Goal: Information Seeking & Learning: Learn about a topic

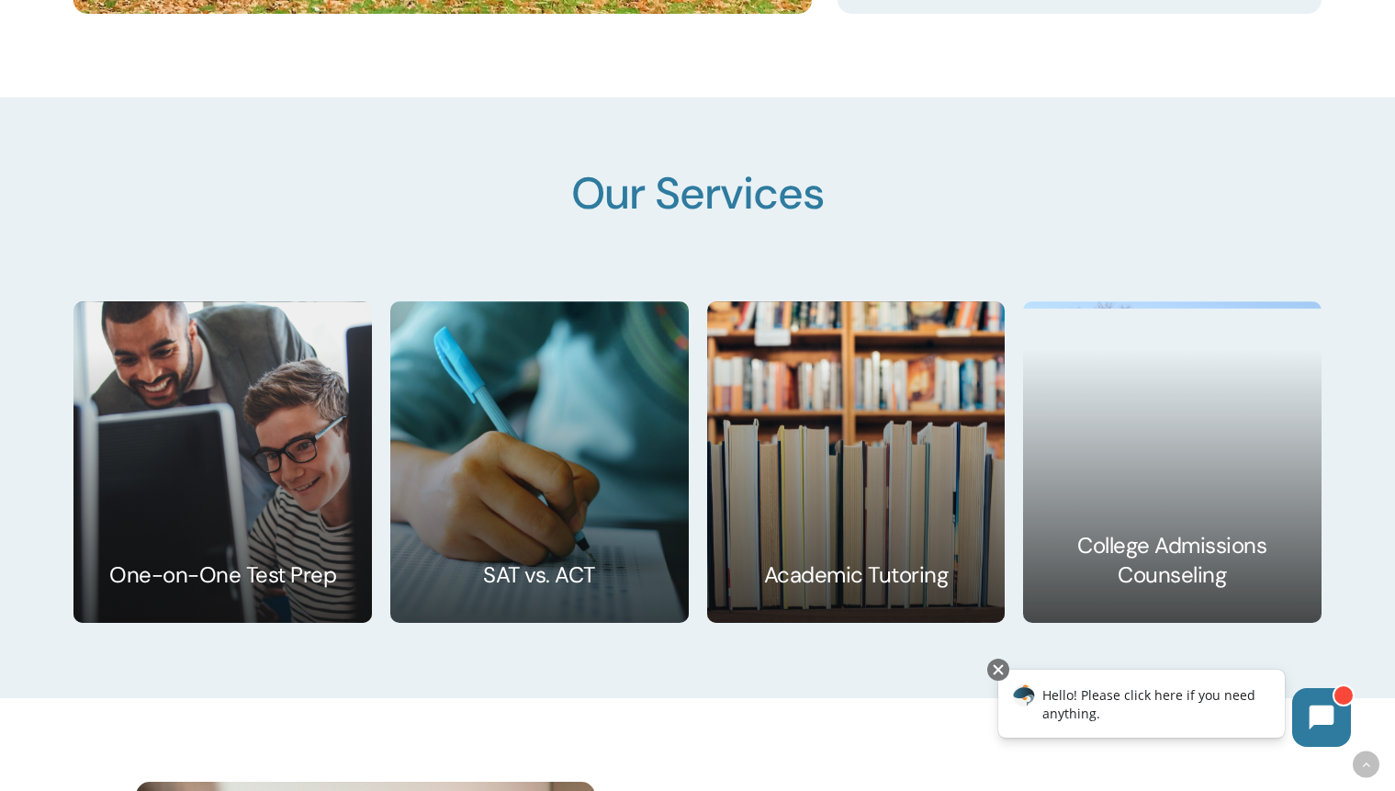
scroll to position [2763, 0]
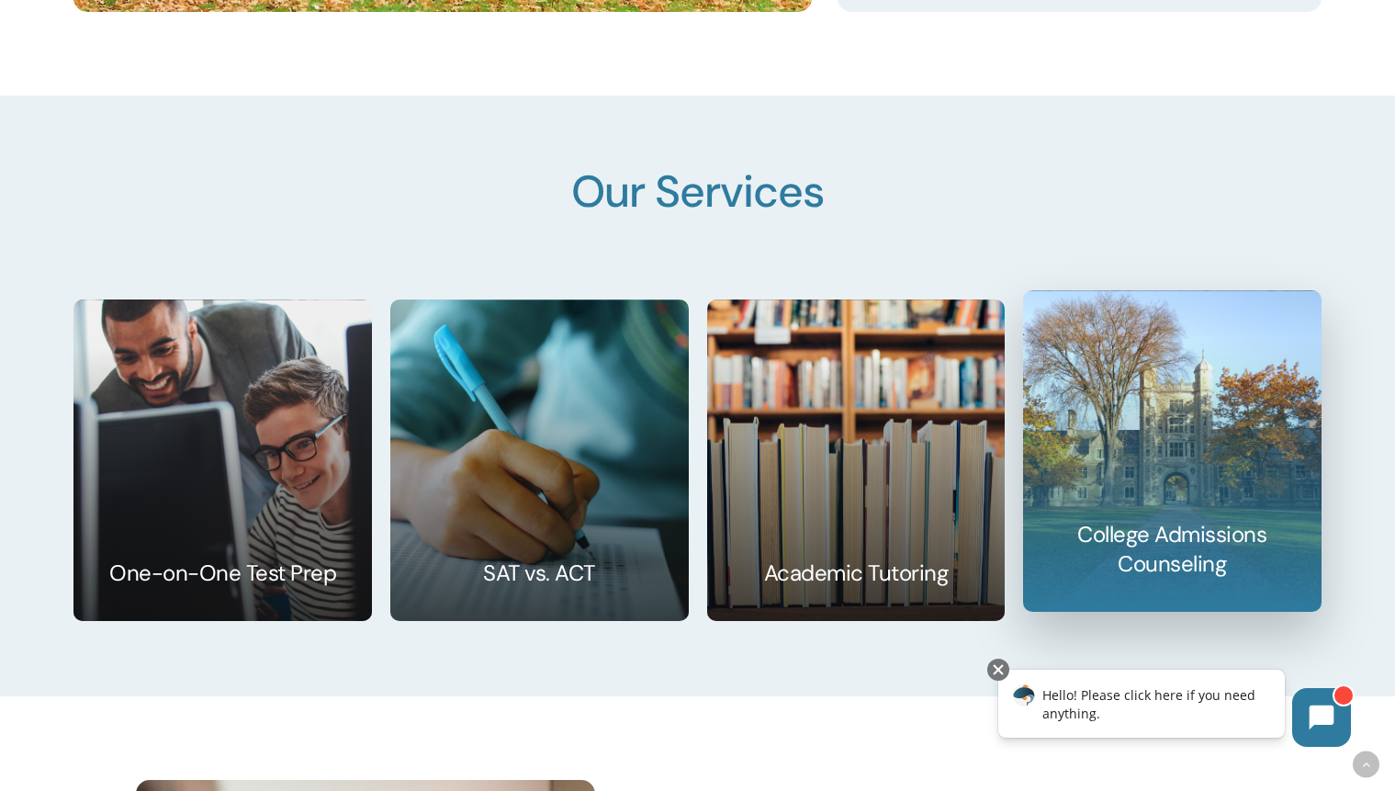
click at [1202, 501] on link at bounding box center [1172, 451] width 297 height 320
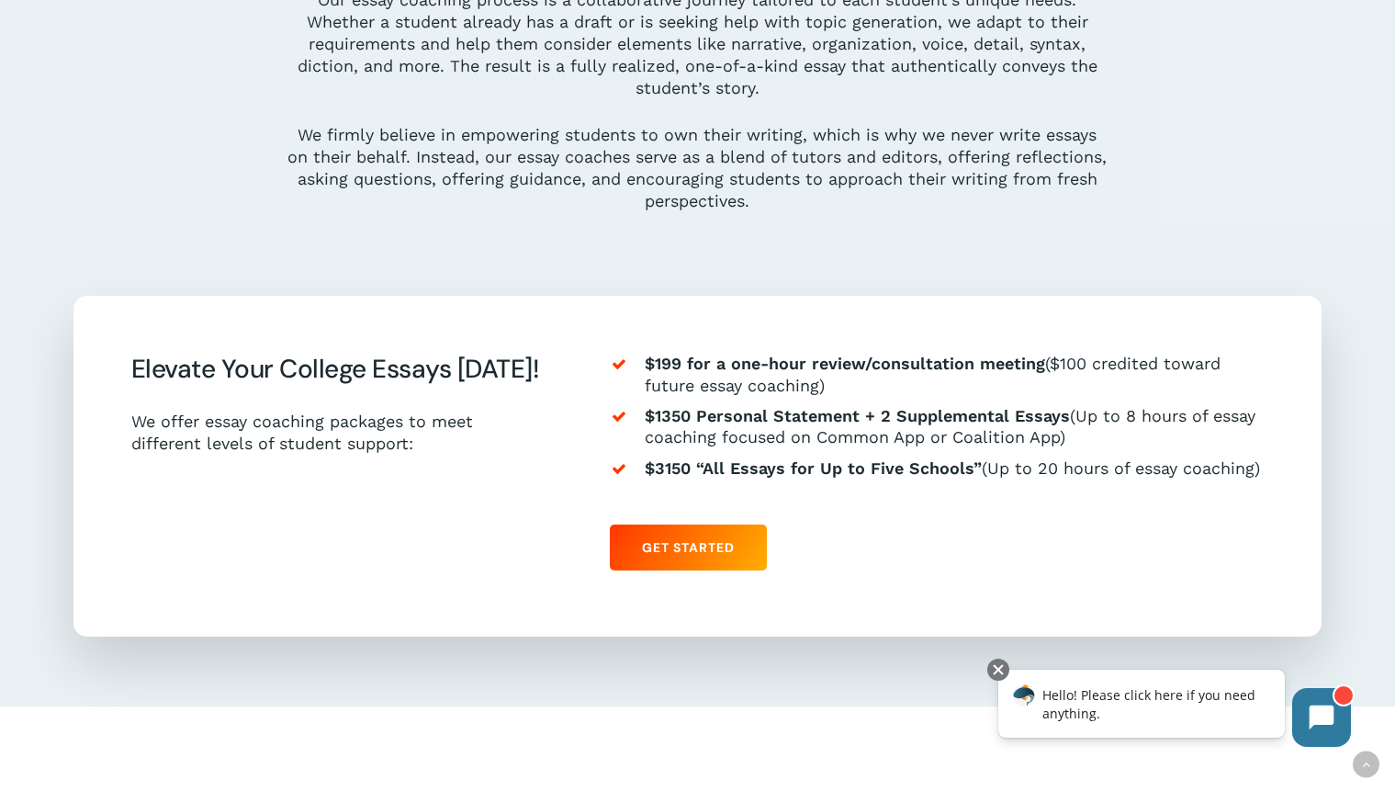
scroll to position [1647, 0]
click at [928, 555] on div "$199 for a one-hour review/consultation meeting ($100 credited toward future es…" at bounding box center [937, 465] width 654 height 227
